Goal: Information Seeking & Learning: Check status

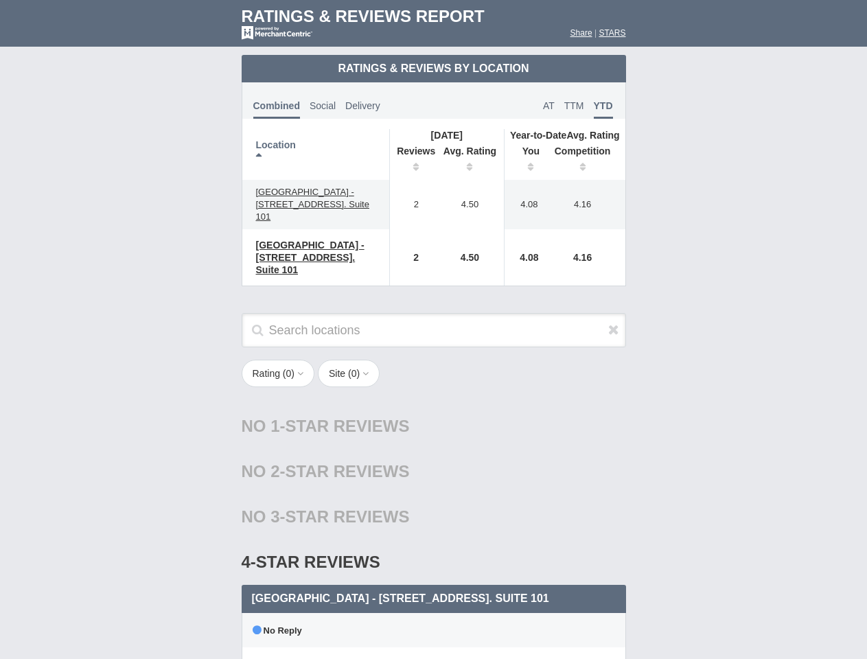
scroll to position [677, 0]
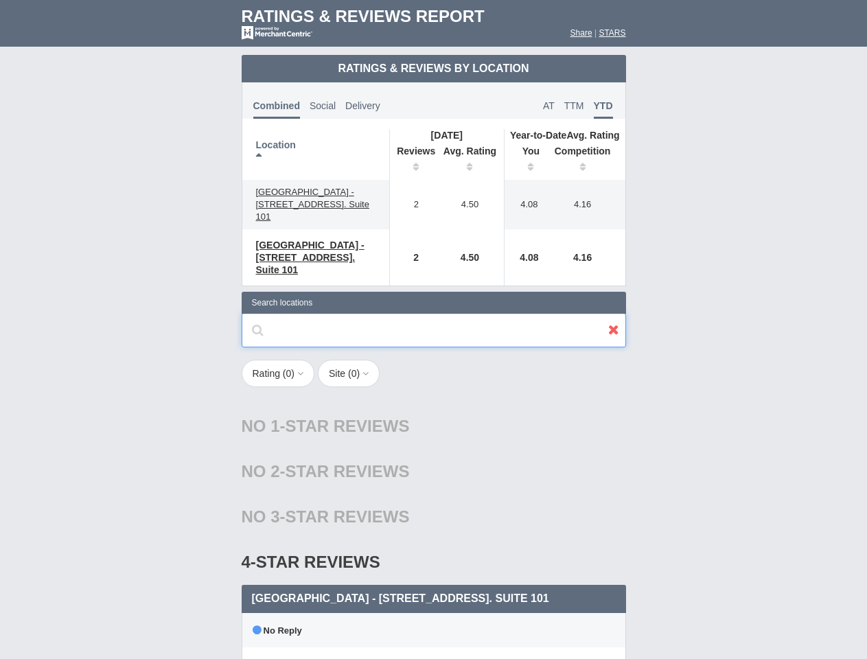
click at [433, 329] on input "text" at bounding box center [434, 330] width 384 height 34
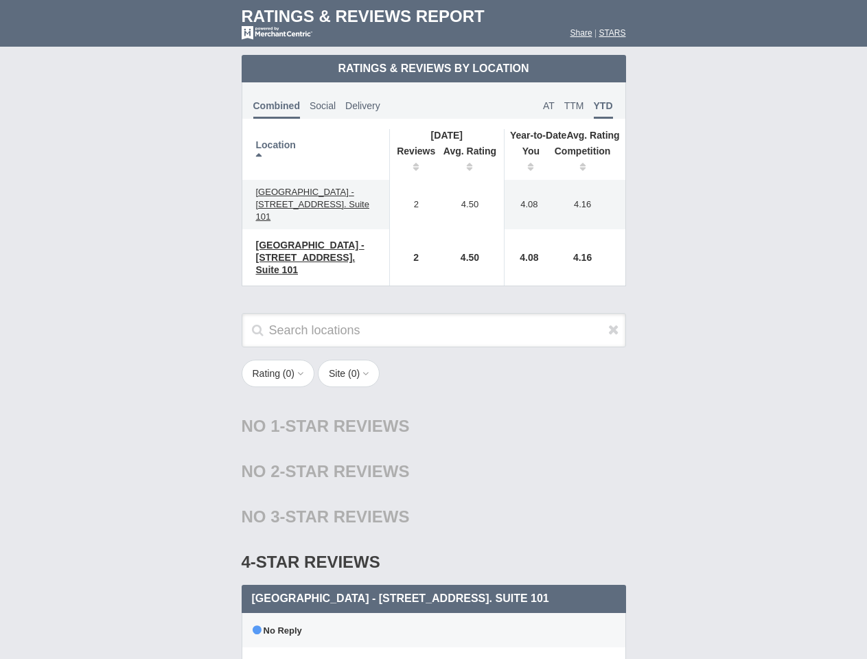
click at [316, 154] on th "Location" at bounding box center [316, 154] width 148 height 51
click at [412, 161] on th "Reviews" at bounding box center [412, 160] width 47 height 38
click at [470, 161] on th "Avg. Rating" at bounding box center [470, 160] width 69 height 38
click at [526, 161] on th "You" at bounding box center [525, 160] width 43 height 38
click at [586, 161] on th "Competition" at bounding box center [586, 160] width 78 height 38
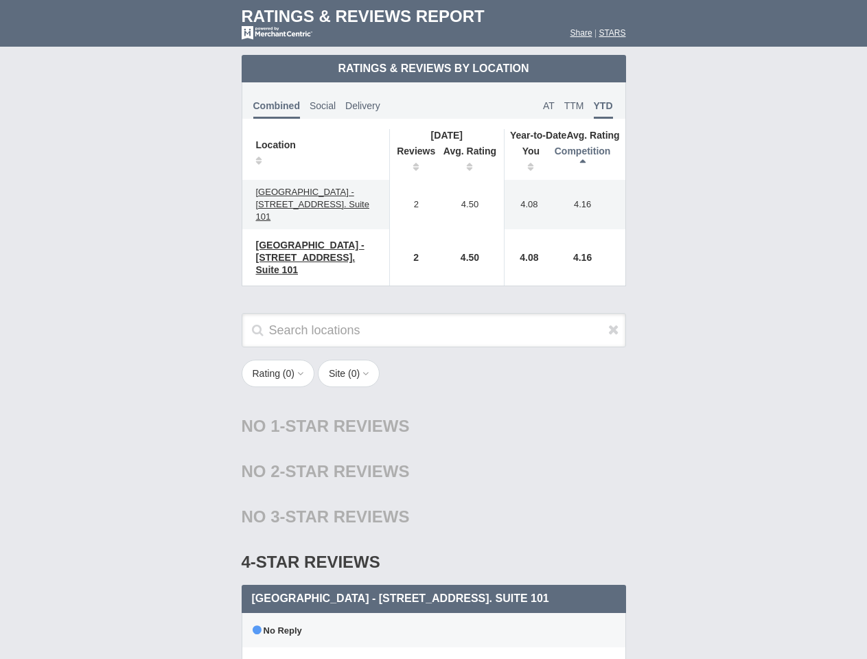
click at [434, 474] on div "No 2-Star Reviews 2 star" at bounding box center [434, 471] width 384 height 45
click at [613, 322] on icon at bounding box center [613, 329] width 11 height 14
click at [279, 361] on button "Rating ( 0 )" at bounding box center [278, 373] width 73 height 27
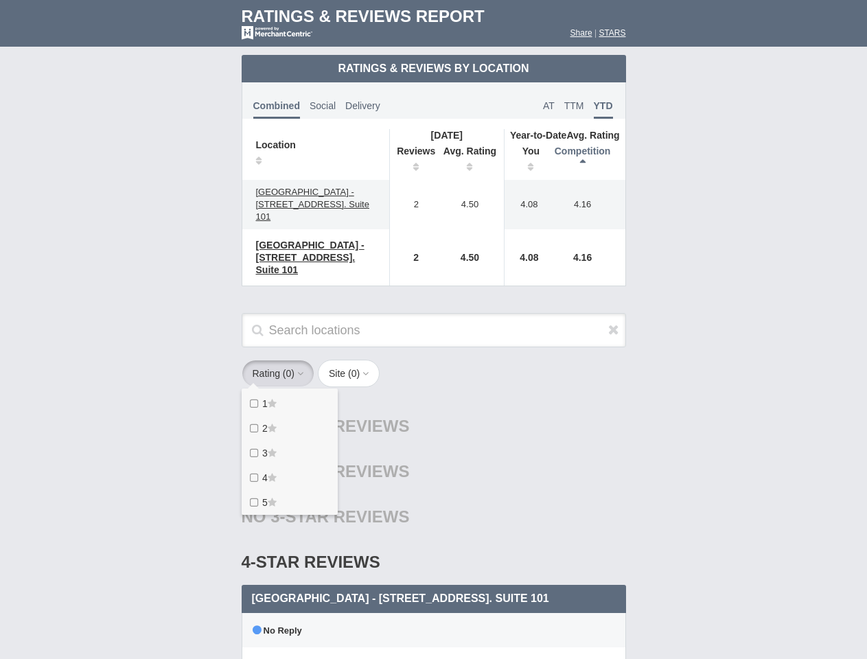
click at [353, 361] on button "Site ( 0 )" at bounding box center [349, 373] width 62 height 27
